Goal: Navigation & Orientation: Find specific page/section

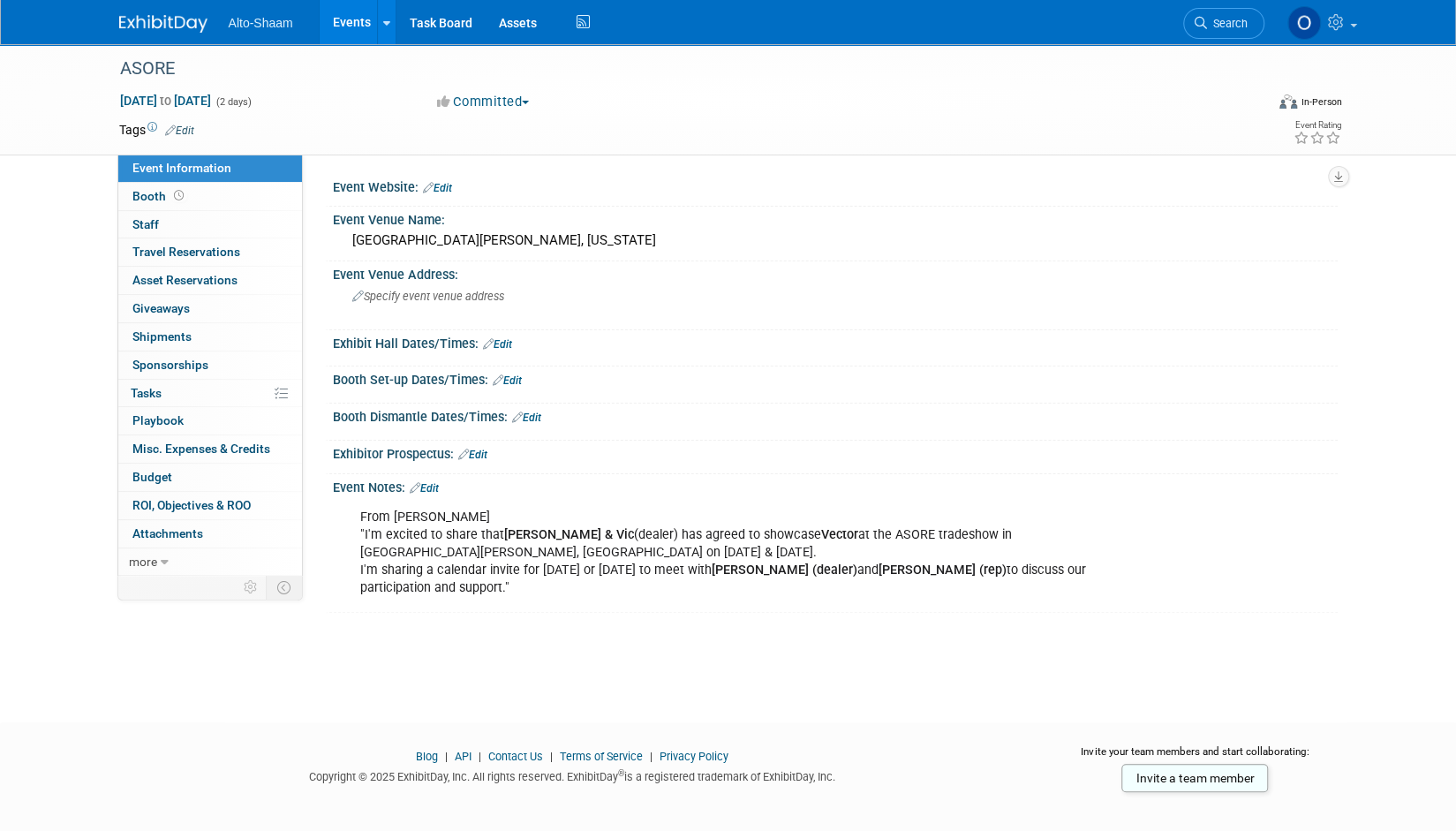
click at [348, 13] on link "Events" at bounding box center [352, 22] width 65 height 44
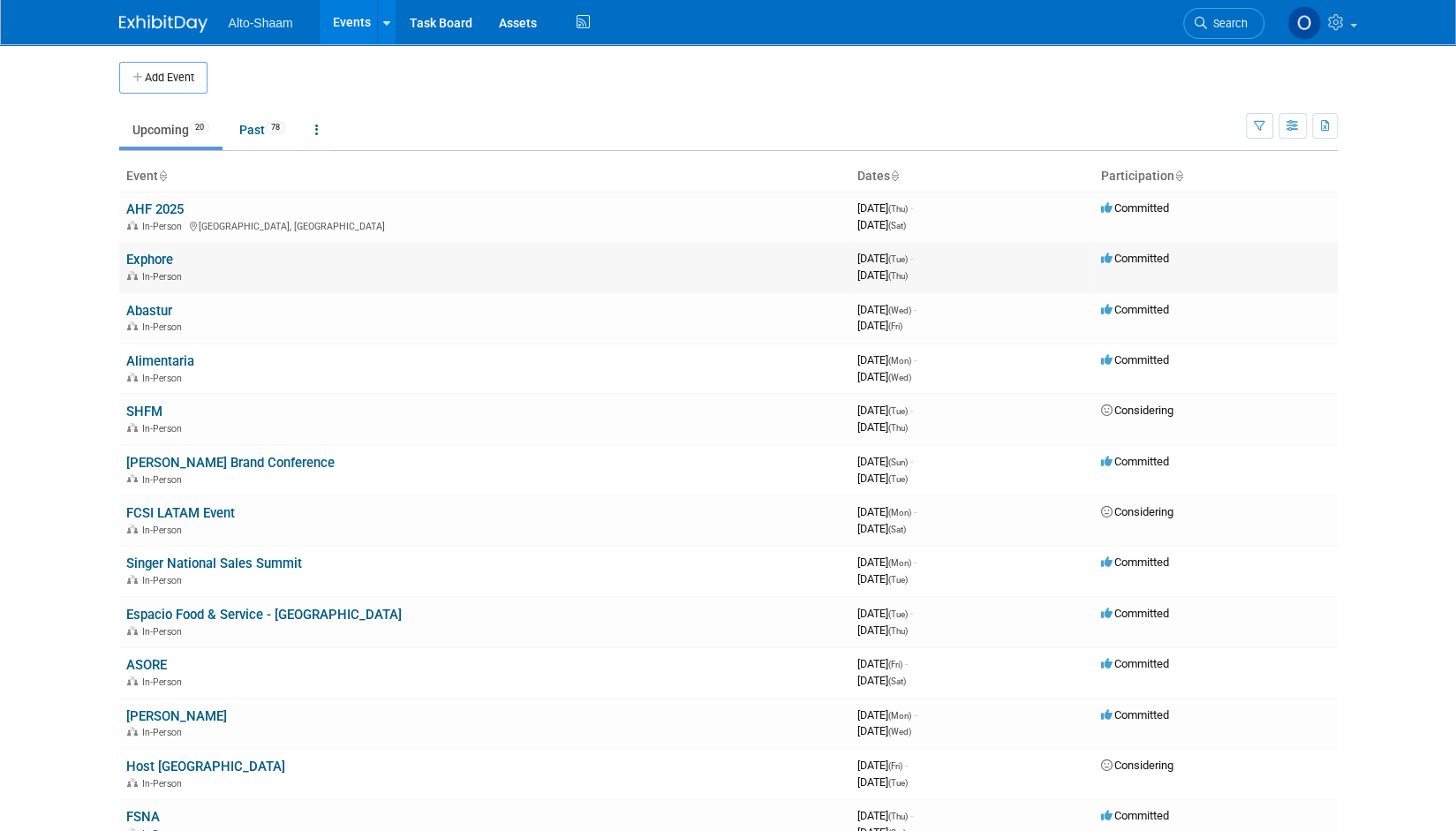
click at [144, 265] on link "Exphore" at bounding box center [150, 259] width 47 height 16
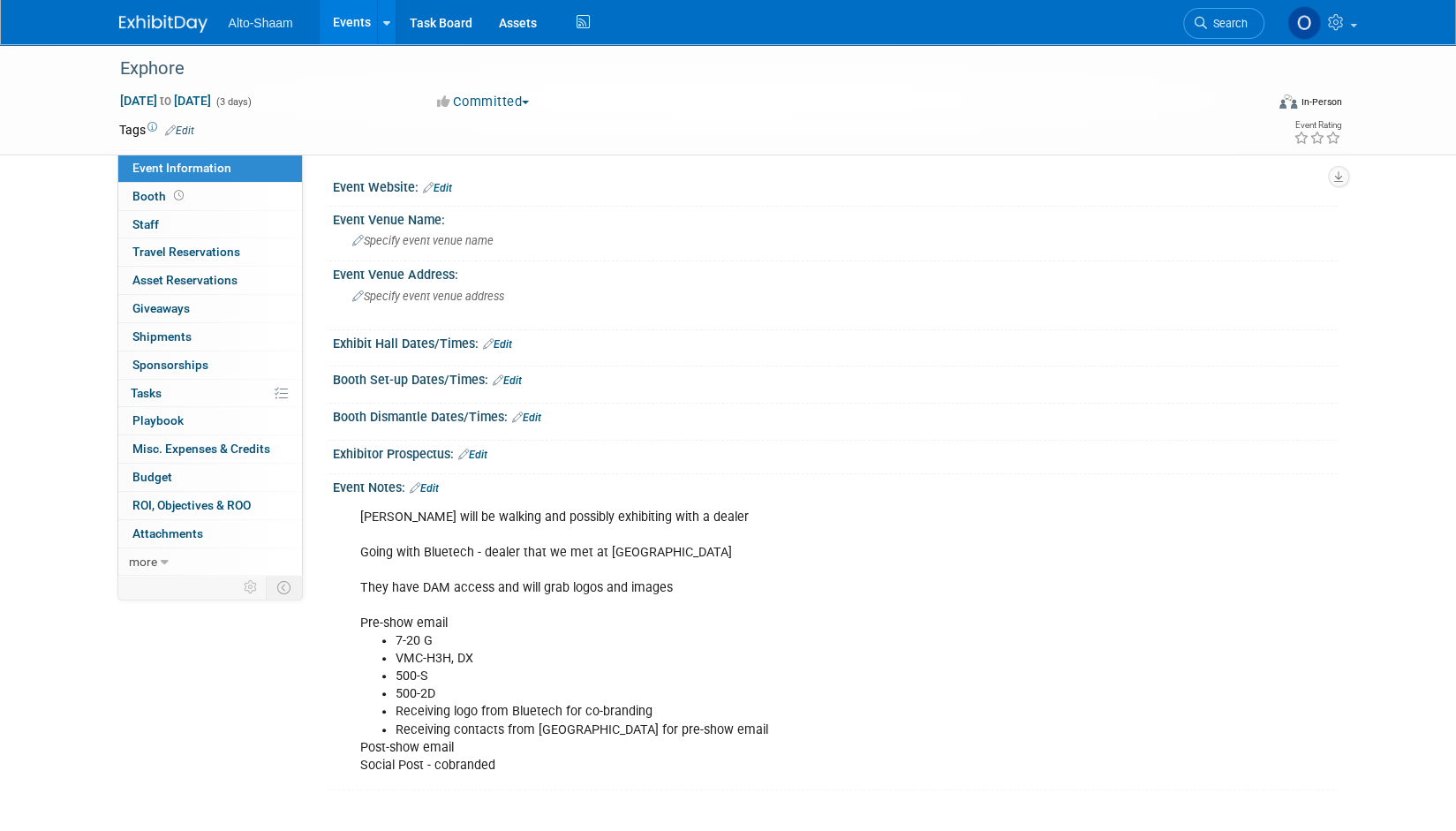
click at [357, 33] on link "Events" at bounding box center [352, 22] width 65 height 44
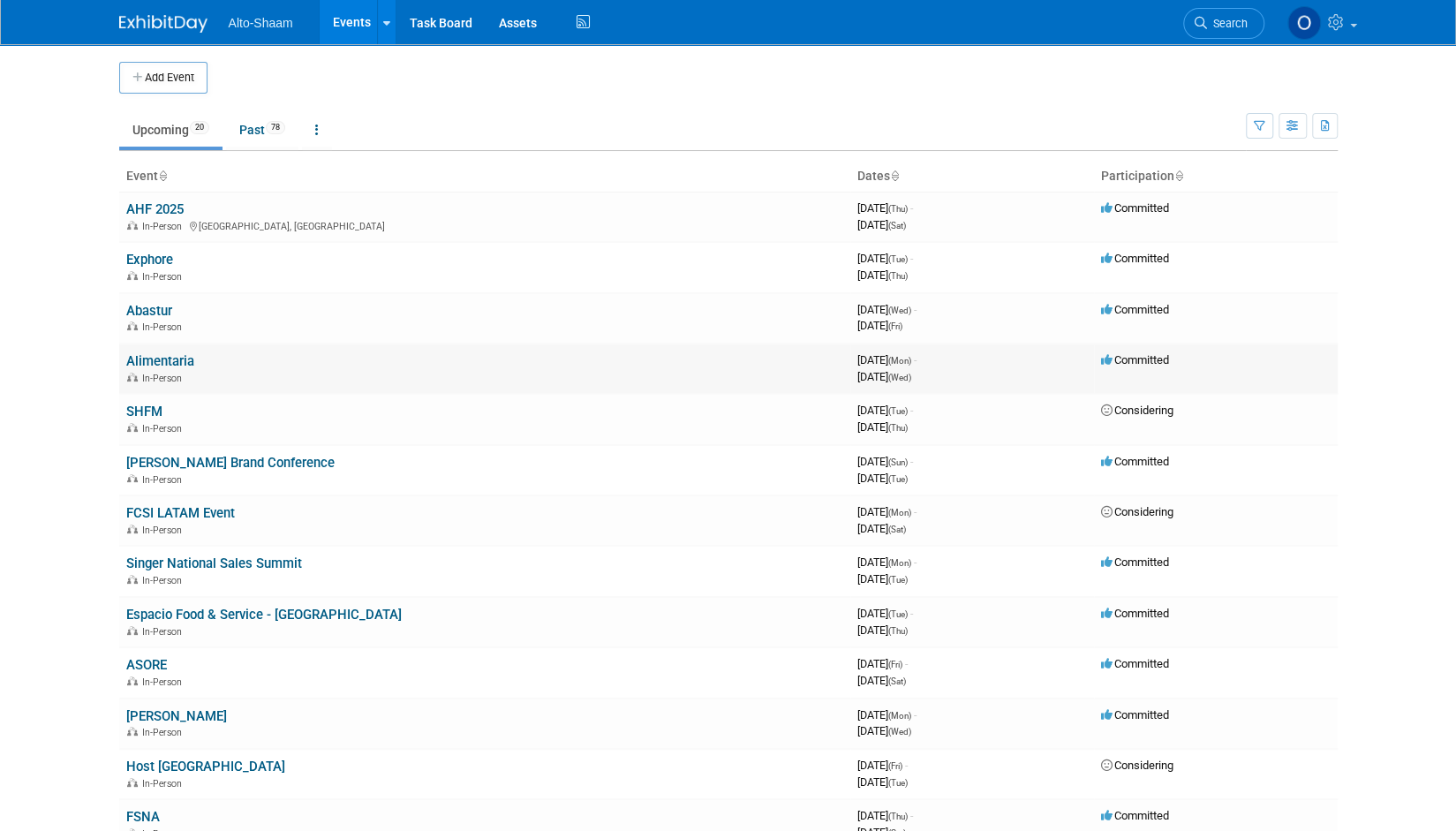
click at [157, 360] on link "Alimentaria" at bounding box center [161, 362] width 68 height 16
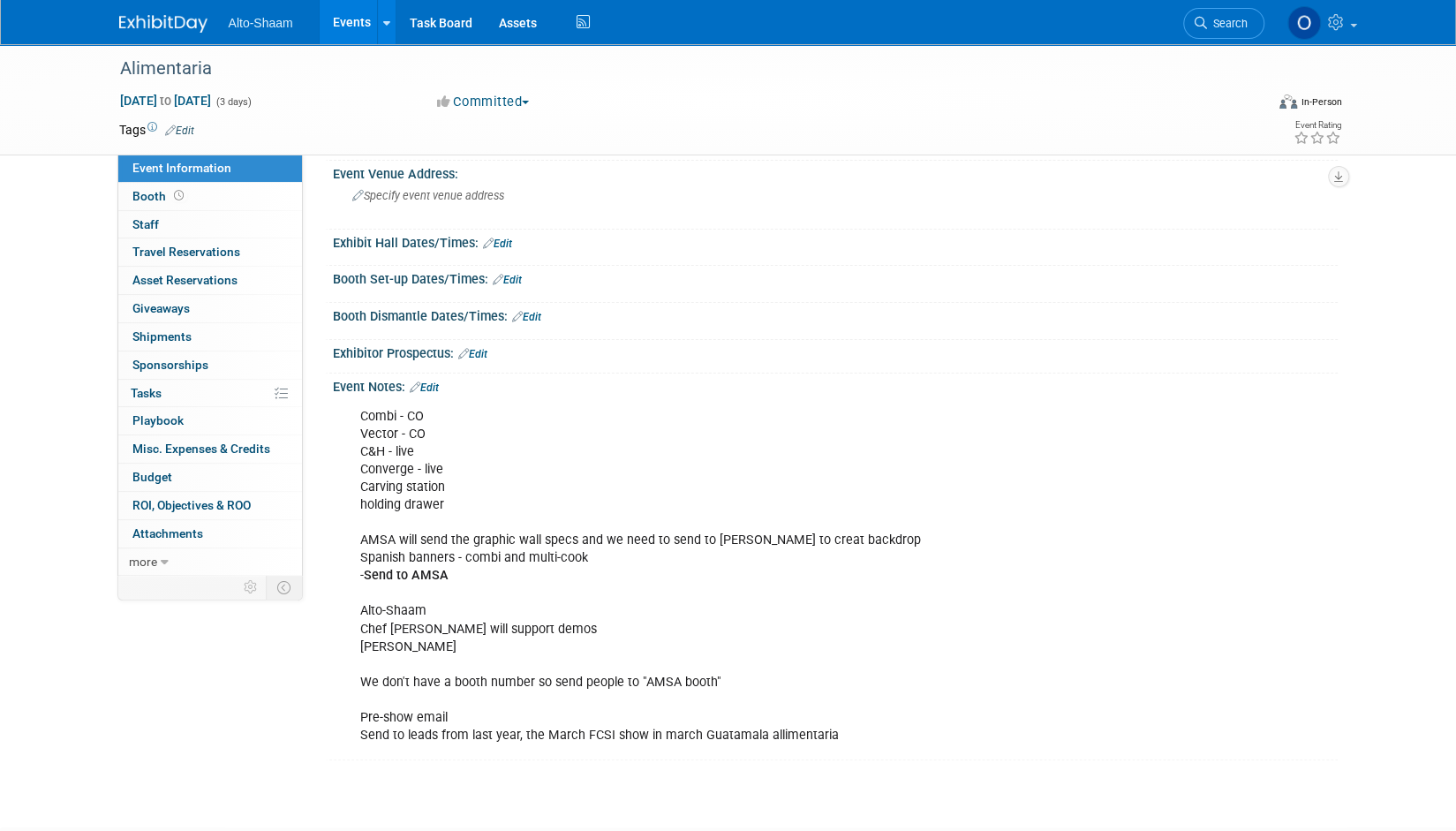
scroll to position [104, 0]
